Goal: Transaction & Acquisition: Complete application form

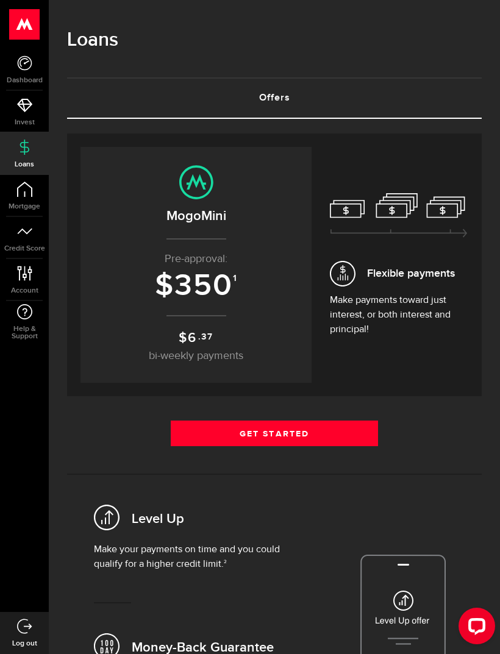
click at [343, 431] on link "Get Started" at bounding box center [274, 434] width 207 height 26
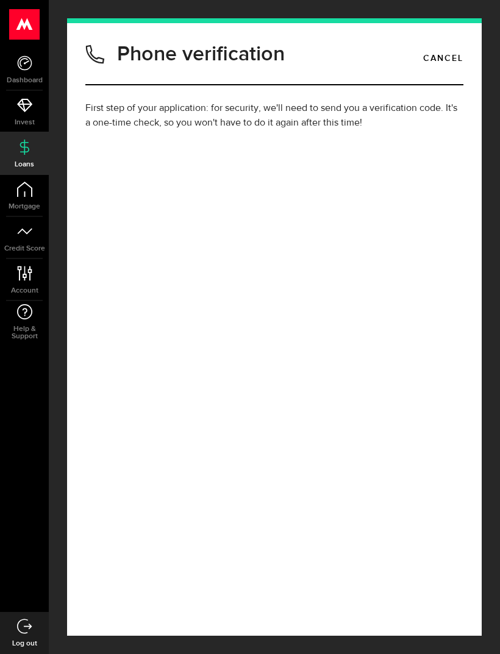
type input "(807) 228-4743"
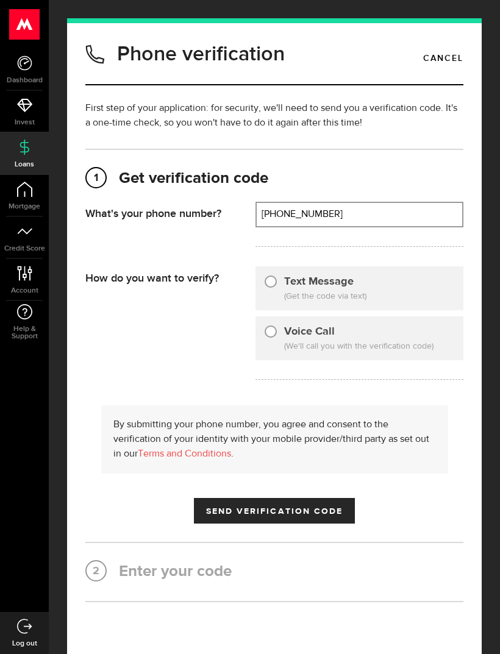
click at [271, 283] on input "Text Message" at bounding box center [270, 280] width 12 height 12
radio input "true"
click at [324, 512] on span "Send Verification Code" at bounding box center [274, 511] width 137 height 9
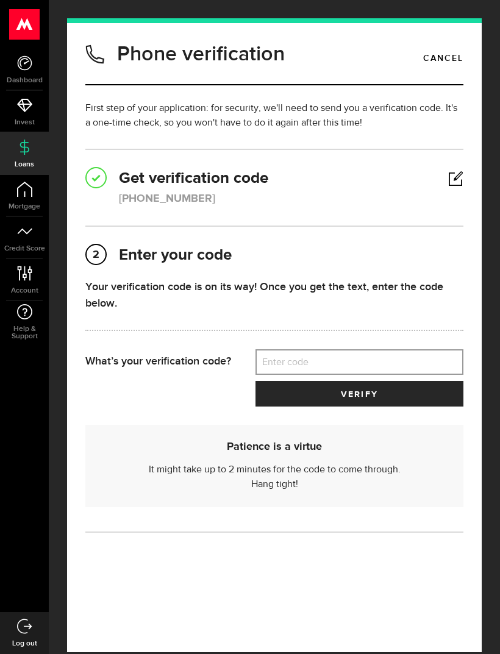
click at [327, 360] on label "Enter code" at bounding box center [359, 362] width 208 height 25
click at [327, 360] on input "Enter code" at bounding box center [359, 362] width 208 height 26
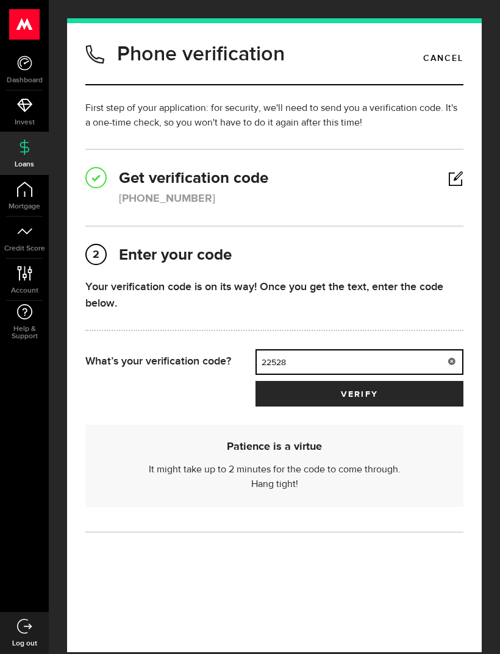
type input "22528"
click at [427, 397] on button "verify" at bounding box center [359, 394] width 208 height 26
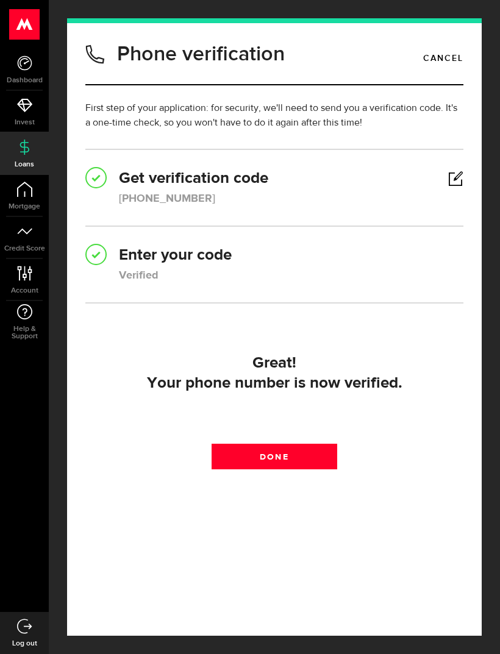
click at [302, 460] on link "Done" at bounding box center [274, 457] width 126 height 26
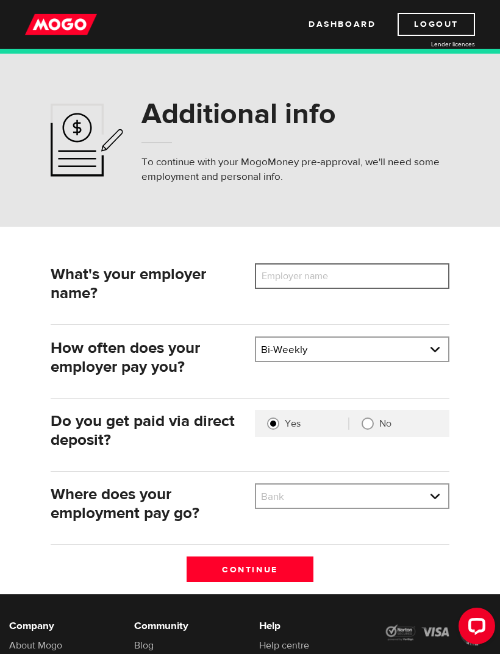
click at [403, 271] on input "Employer name" at bounding box center [352, 276] width 194 height 26
type input "White lake rescues"
click at [428, 351] on select "Pay frequency Weekly Bi-Weekly Semi-Monthly Monthly" at bounding box center [352, 351] width 192 height 26
click at [289, 567] on input "Continue" at bounding box center [249, 569] width 126 height 26
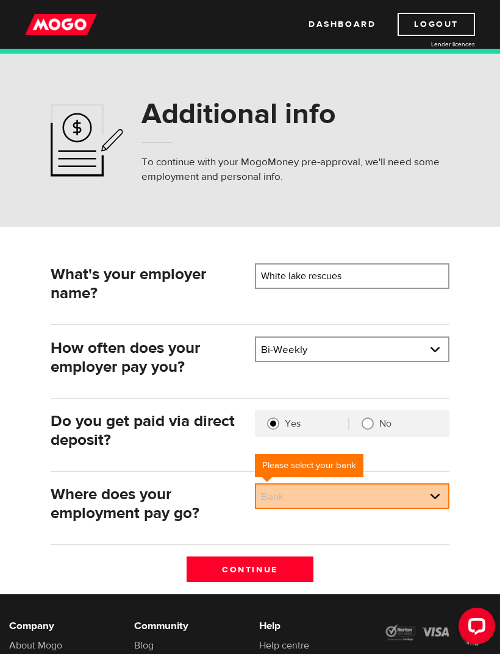
click at [436, 496] on select "Bank BMO / Bank of Montreal CIBC / Canadian Imperial Bank of Commerce CWB / Can…" at bounding box center [352, 497] width 192 height 26
select select "2"
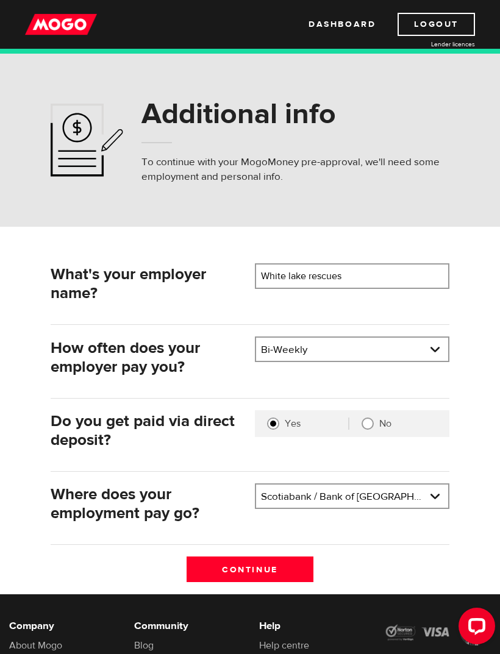
click at [295, 567] on input "Continue" at bounding box center [249, 569] width 126 height 26
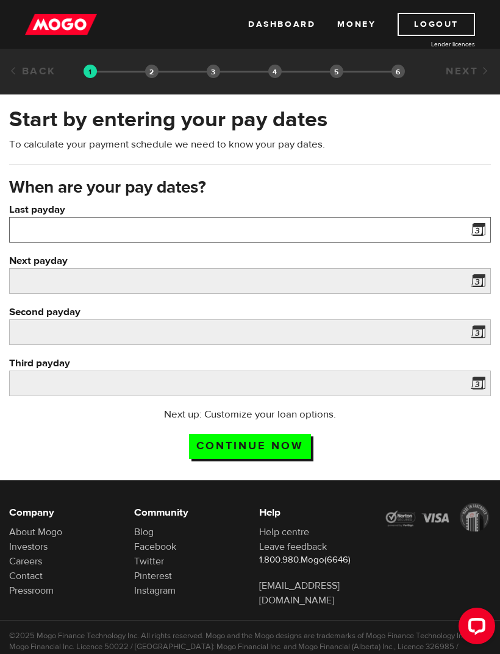
click at [465, 232] on input "Last payday" at bounding box center [249, 230] width 481 height 26
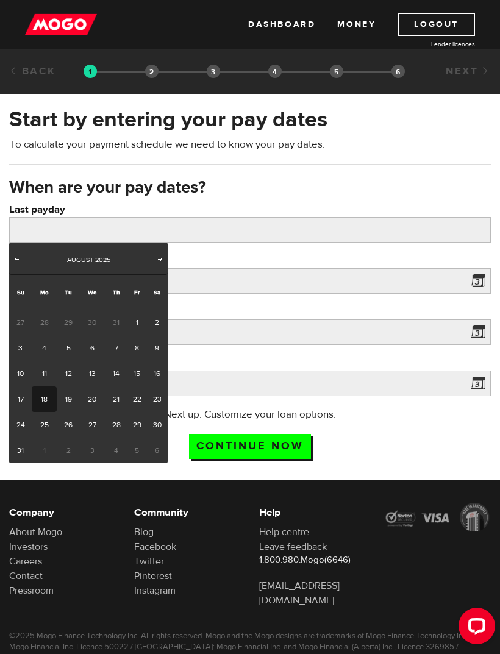
click at [115, 372] on link "14" at bounding box center [116, 374] width 23 height 26
type input "2025/08/14"
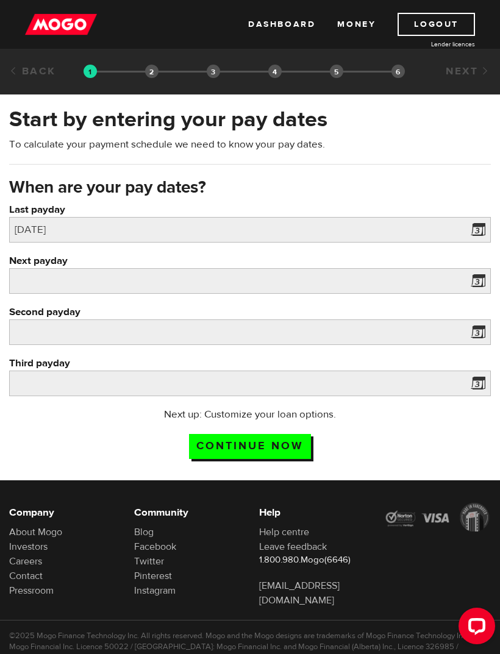
click at [480, 282] on span at bounding box center [475, 283] width 18 height 20
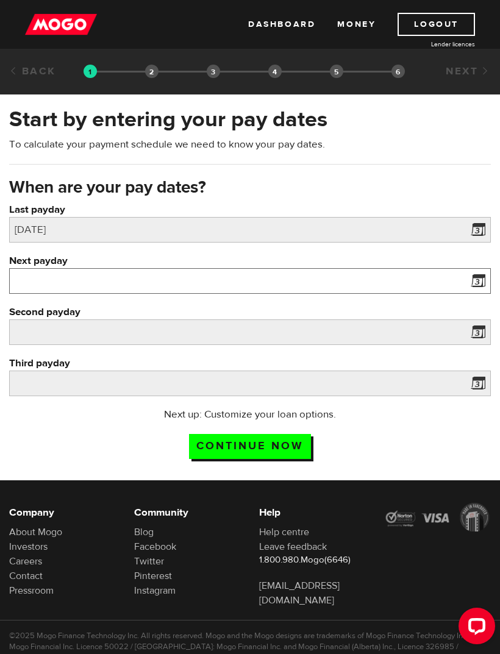
click at [465, 271] on input "Next payday" at bounding box center [249, 281] width 481 height 26
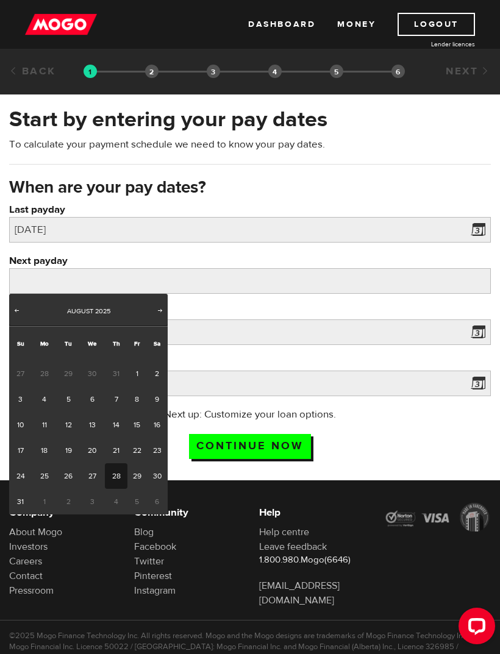
click at [117, 475] on link "28" at bounding box center [116, 476] width 23 height 26
type input "2025/08/28"
type input "2025/9/11"
type input "2025/9/25"
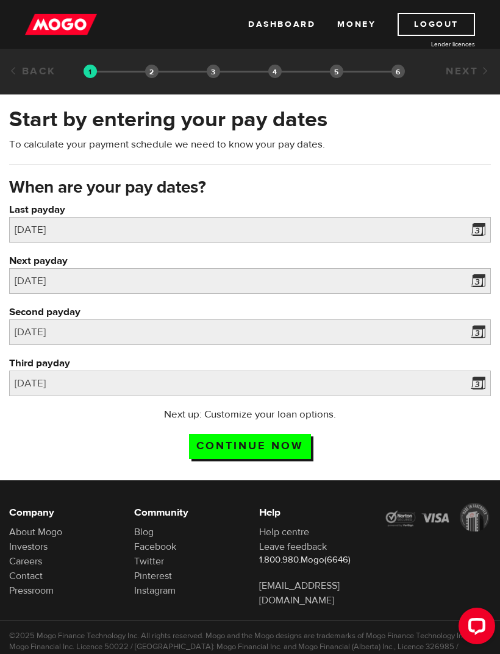
click at [475, 332] on span at bounding box center [475, 334] width 18 height 20
click at [283, 456] on input "Continue now" at bounding box center [250, 446] width 122 height 25
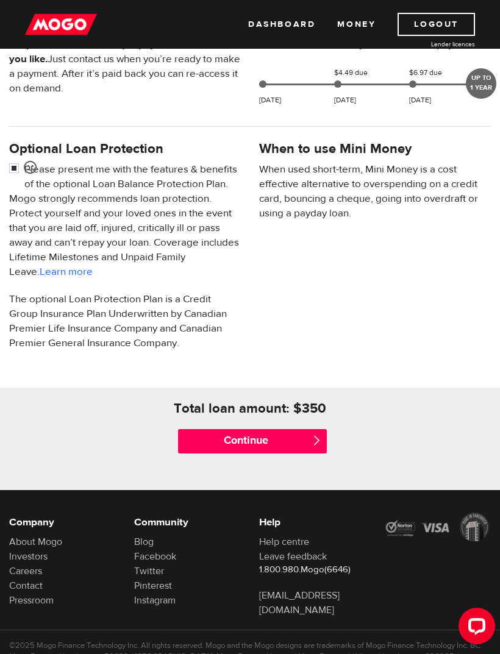
scroll to position [349, 0]
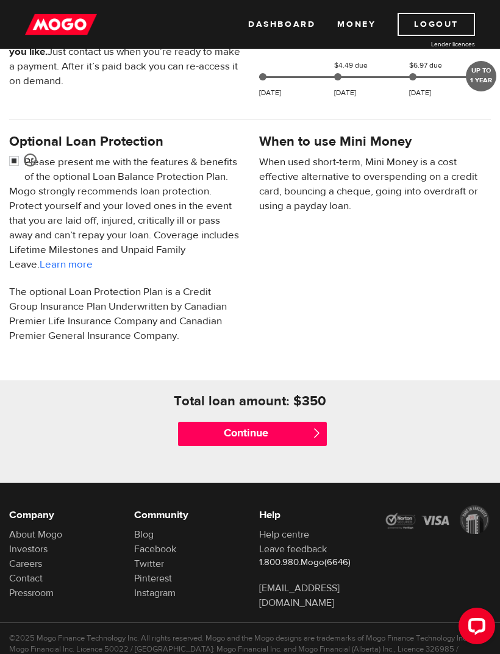
click at [292, 431] on input "Continue" at bounding box center [252, 434] width 148 height 24
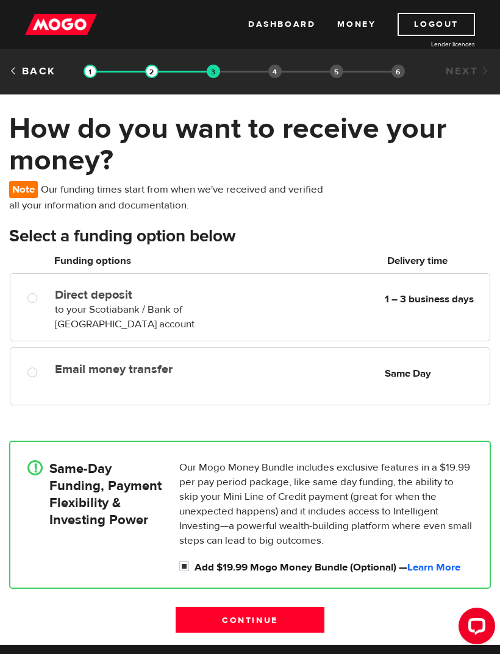
click at [34, 369] on input "Email money transfer" at bounding box center [34, 373] width 15 height 15
radio input "true"
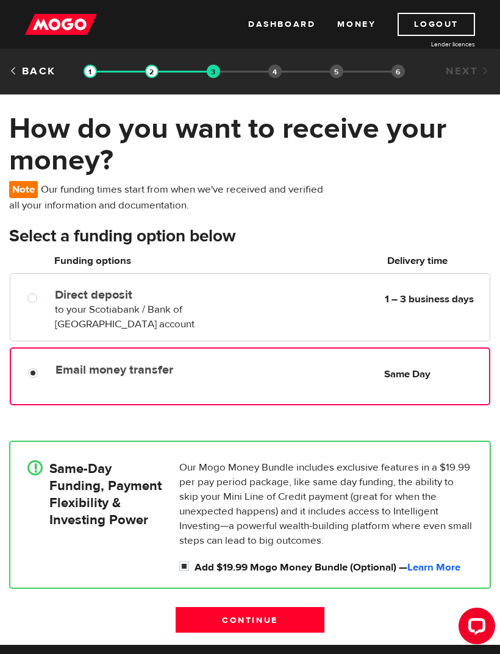
click at [285, 627] on input "Continue" at bounding box center [250, 620] width 148 height 26
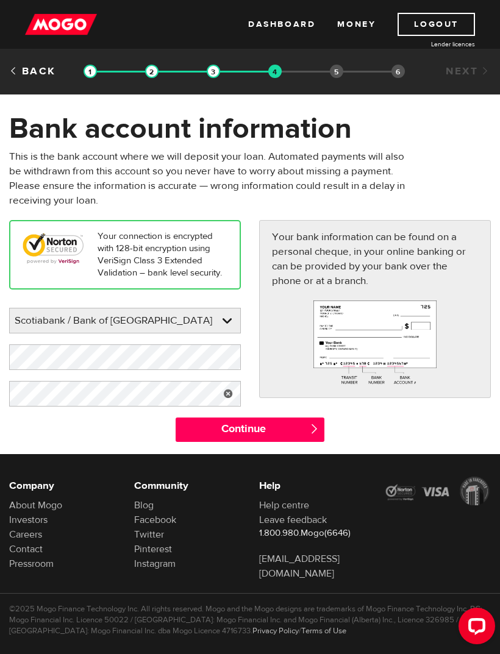
click at [303, 426] on input "Continue" at bounding box center [250, 429] width 148 height 24
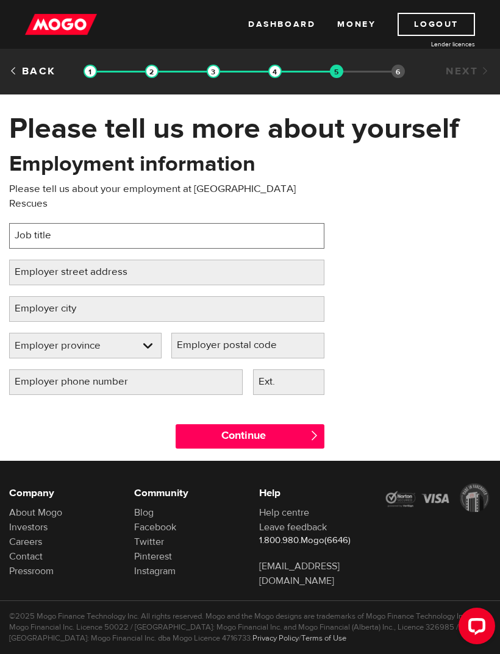
click at [279, 225] on input "Job title" at bounding box center [166, 236] width 315 height 26
type input "Mining"
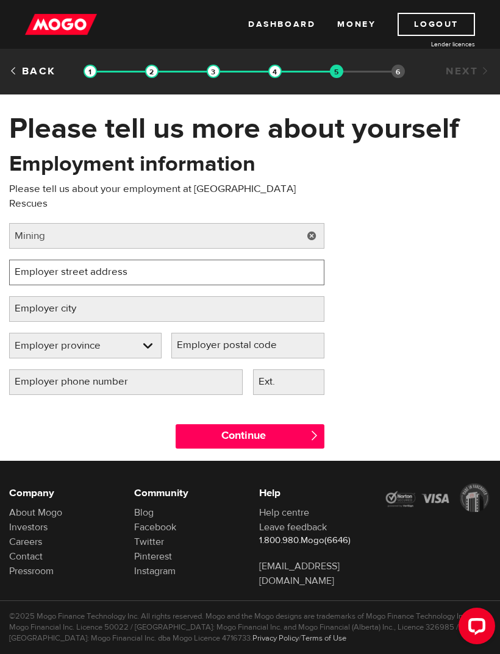
click at [215, 260] on input "Employer street address" at bounding box center [166, 273] width 315 height 26
type input "Hemlo mine"
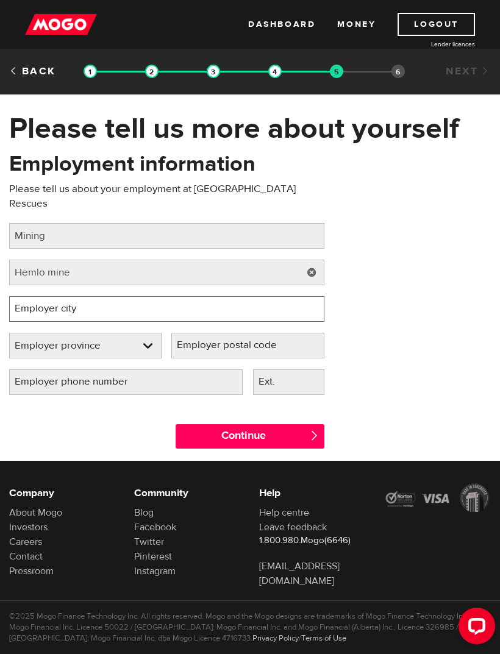
click at [243, 296] on input "Employer city" at bounding box center [166, 309] width 315 height 26
type input "Marathon"
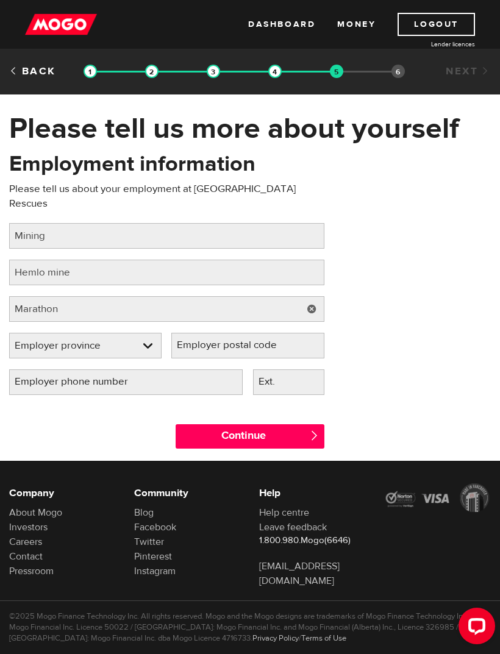
click at [150, 333] on select "Employer province Alberta British Columbia Ontario Manitoba New Brunswick Newfo…" at bounding box center [85, 346] width 151 height 26
click at [148, 336] on select "Employer province Alberta British Columbia Ontario Manitoba New Brunswick Newfo…" at bounding box center [85, 346] width 151 height 26
select select "ON"
click at [305, 333] on input "Employer postal code" at bounding box center [247, 346] width 152 height 26
type input "P0T 2E0"
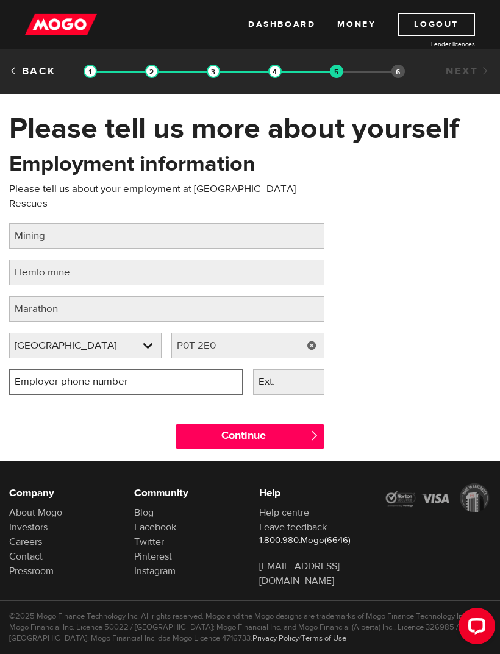
click at [213, 369] on input "Employer phone number" at bounding box center [125, 382] width 233 height 26
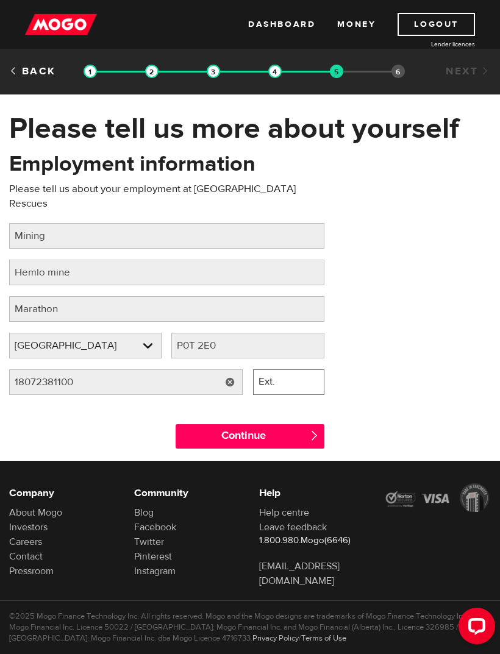
click at [313, 369] on input "Ext." at bounding box center [288, 382] width 71 height 26
type input "(180) 723-81100"
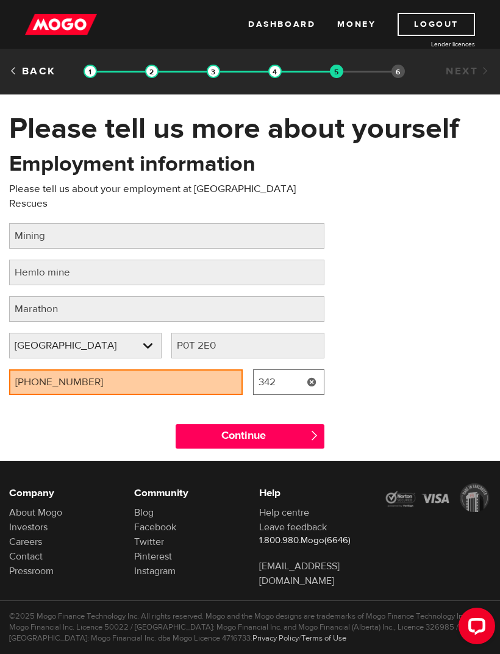
type input "342"
click at [288, 424] on input "Continue" at bounding box center [250, 436] width 148 height 24
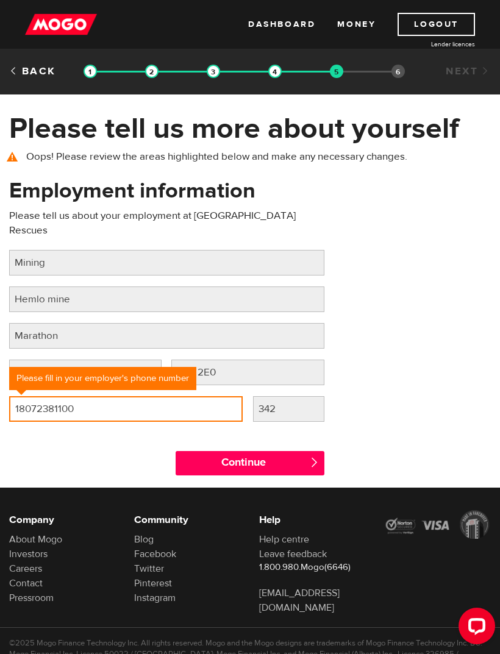
click at [137, 396] on input "18072381100" at bounding box center [125, 409] width 233 height 26
type input "1"
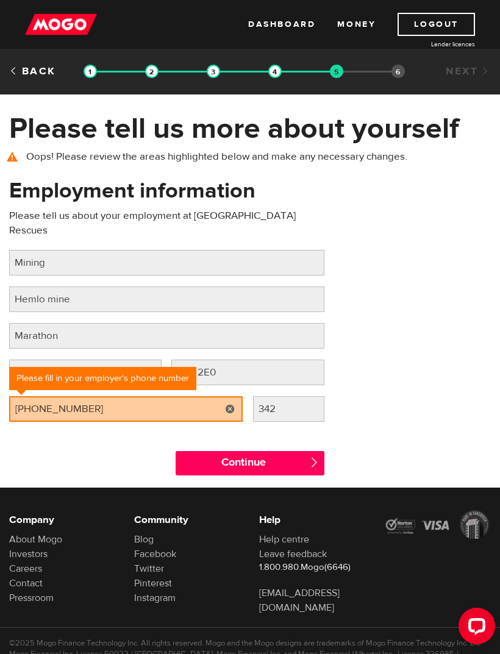
click at [410, 394] on div "Employment information Please tell us about your employment at White Lake Rescu…" at bounding box center [250, 304] width 500 height 257
type input "(807) 238-1100"
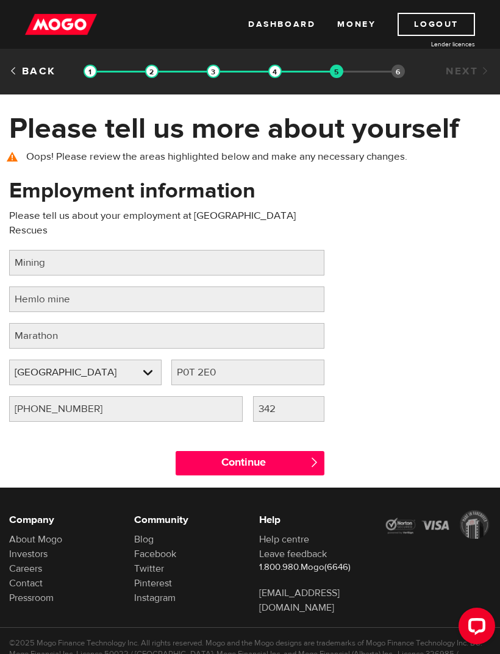
click at [299, 451] on input "Continue" at bounding box center [250, 463] width 148 height 24
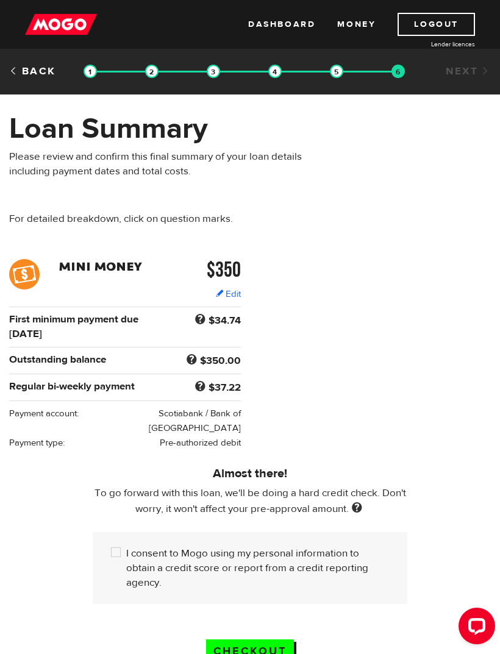
click at [120, 547] on input "I consent to Mogo using my personal information to obtain a credit score or rep…" at bounding box center [118, 553] width 15 height 15
checkbox input "true"
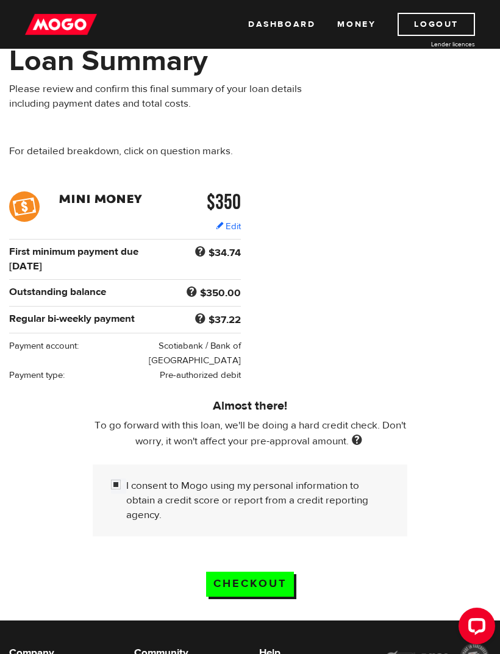
scroll to position [68, 0]
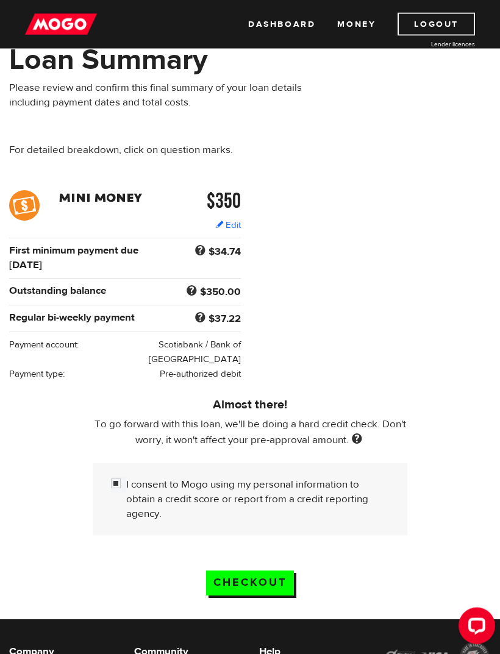
click at [269, 586] on input "Checkout" at bounding box center [250, 583] width 88 height 25
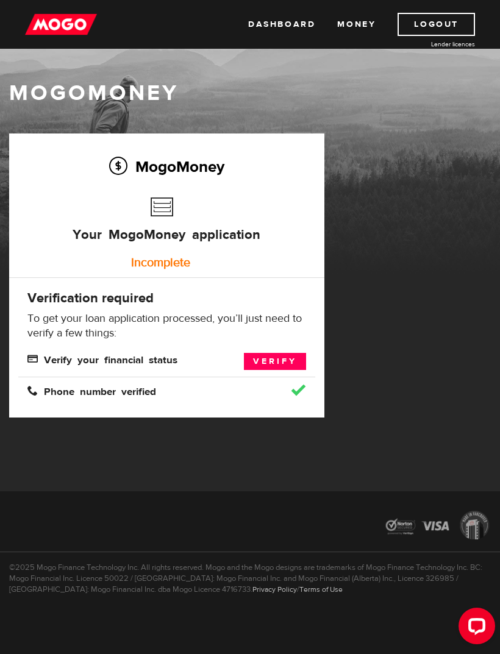
click at [283, 358] on link "Verify" at bounding box center [275, 361] width 62 height 17
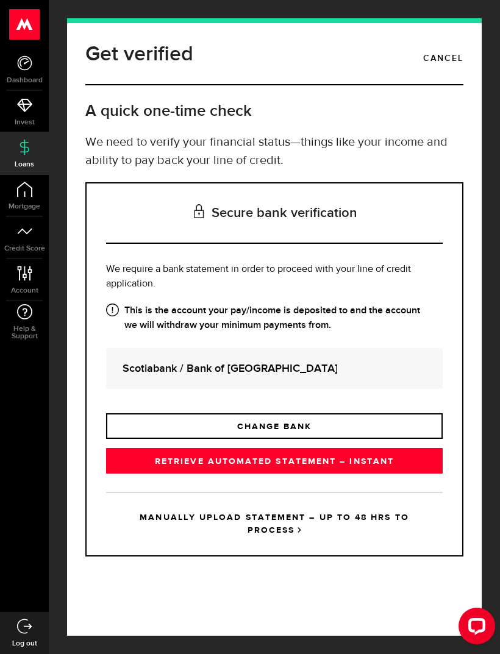
click at [397, 466] on link "RETRIEVE AUTOMATED STATEMENT – INSTANT" at bounding box center [274, 461] width 336 height 26
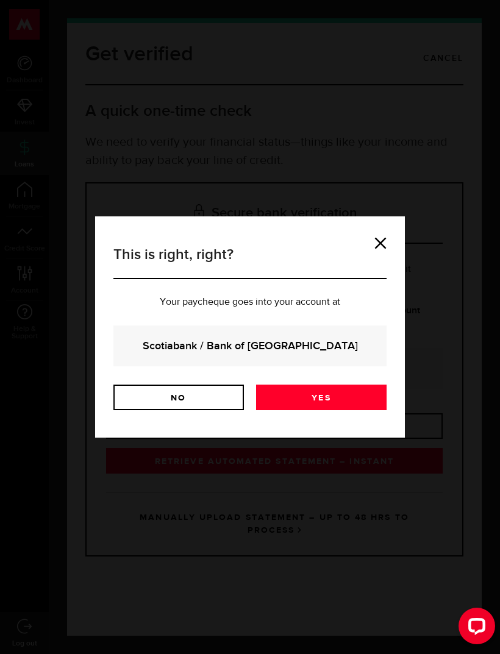
click at [343, 390] on link "Yes" at bounding box center [321, 398] width 130 height 26
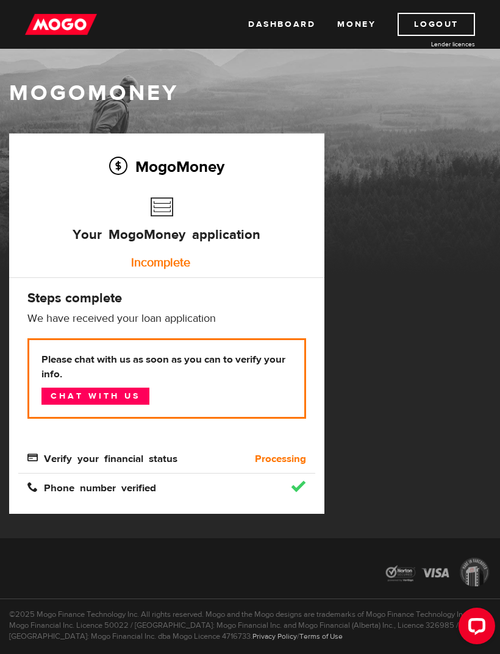
click at [444, 35] on link "Logout" at bounding box center [435, 24] width 77 height 23
click at [458, 24] on link "Logout" at bounding box center [435, 24] width 77 height 23
